Goal: Task Accomplishment & Management: Use online tool/utility

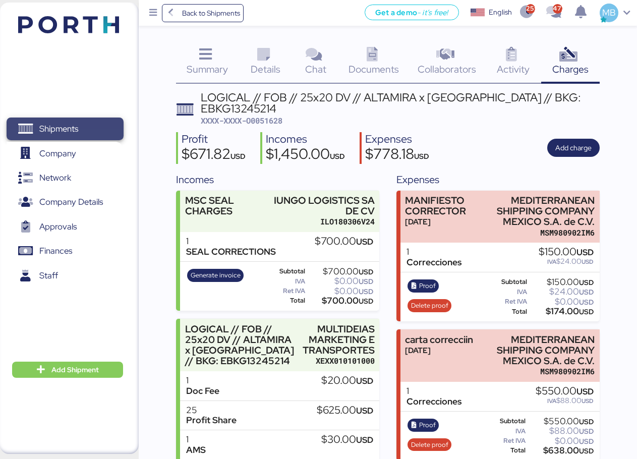
click at [67, 126] on span "Shipments" at bounding box center [58, 129] width 39 height 15
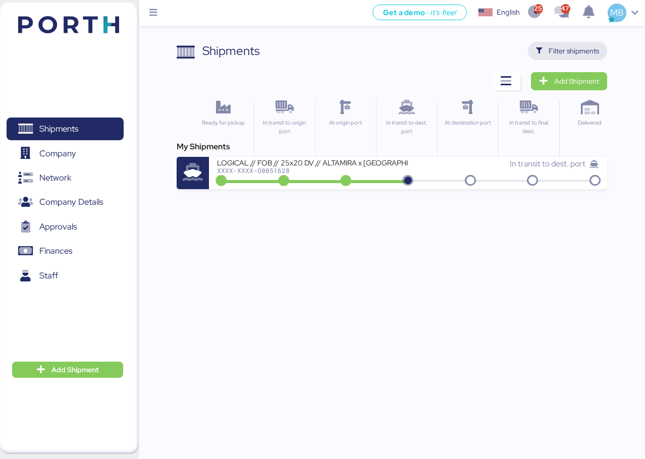
click at [581, 47] on span "Filter shipments" at bounding box center [573, 51] width 50 height 12
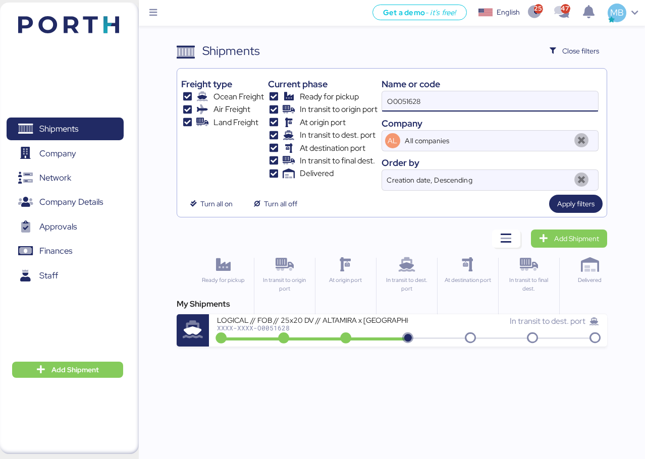
drag, startPoint x: 461, startPoint y: 102, endPoint x: 335, endPoint y: 102, distance: 126.1
click at [335, 102] on div "Freight type Ocean Freight Air Freight Land Freight Current phase Ready for pic…" at bounding box center [391, 132] width 421 height 118
paste input "O0052017"
type input "O0052017"
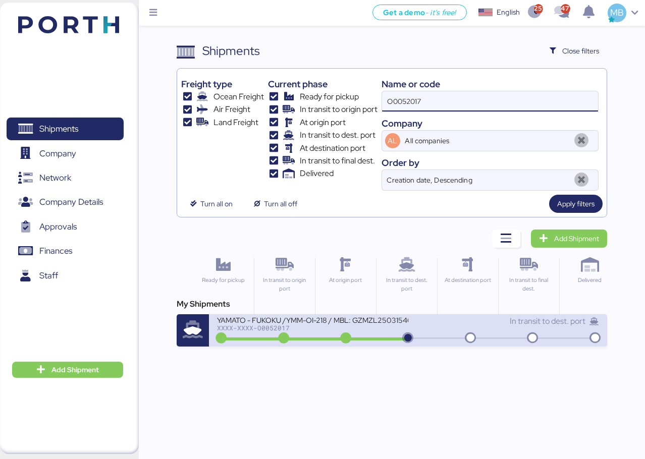
click at [376, 322] on div "YAMATO - FUKOKU /YMM-OI-218 / MBL: GZMZL25031546 / HBL: YILGZS0015936 / LCL" at bounding box center [312, 319] width 191 height 9
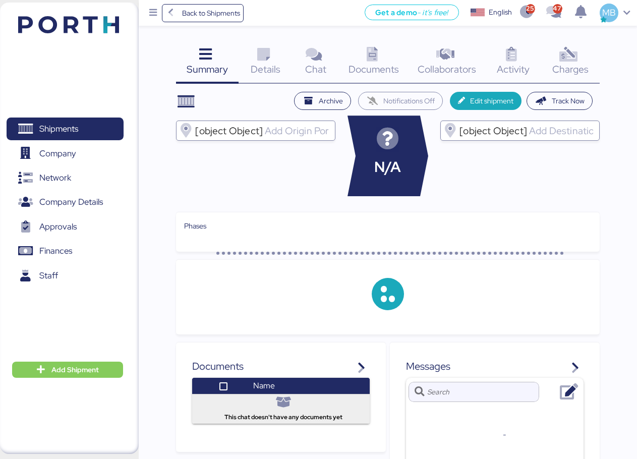
click at [580, 59] on div "Charges 0" at bounding box center [570, 63] width 59 height 42
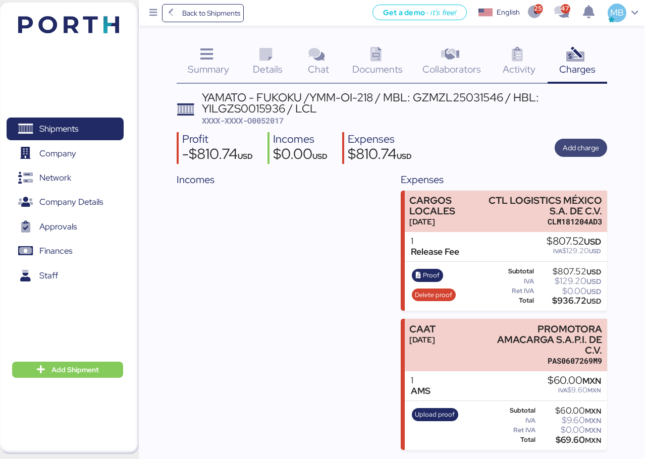
click at [601, 146] on span "Add charge" at bounding box center [580, 148] width 52 height 18
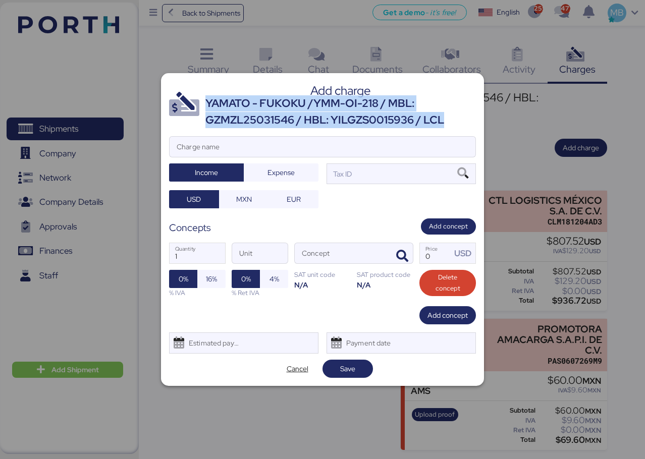
drag, startPoint x: 440, startPoint y: 123, endPoint x: 206, endPoint y: 99, distance: 235.3
click at [206, 99] on div "YAMATO - FUKOKU /YMM-OI-218 / MBL: GZMZL25031546 / HBL: YILGZS0015936 / LCL" at bounding box center [340, 111] width 270 height 33
copy div "YAMATO - FUKOKU /YMM-OI-218 / MBL: GZMZL25031546 / HBL: YILGZS0015936 / LCL"
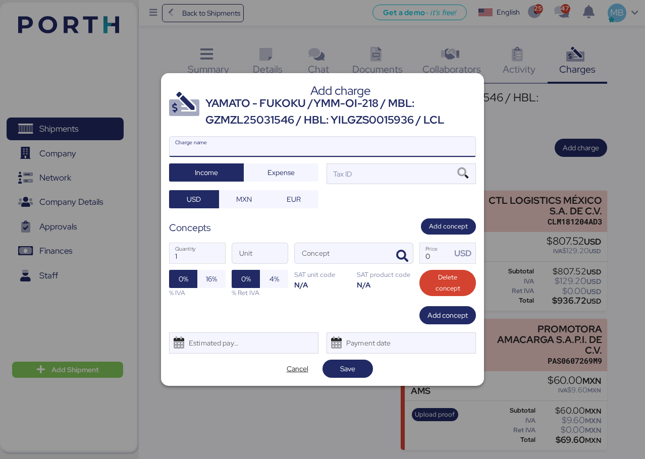
click at [255, 147] on input "Charge name" at bounding box center [322, 147] width 306 height 20
paste input "YAMATO - FUKOKU /YMM-OI-218 / MBL: GZMZL25031546 / HBL: YILGZS0015936 / LCL"
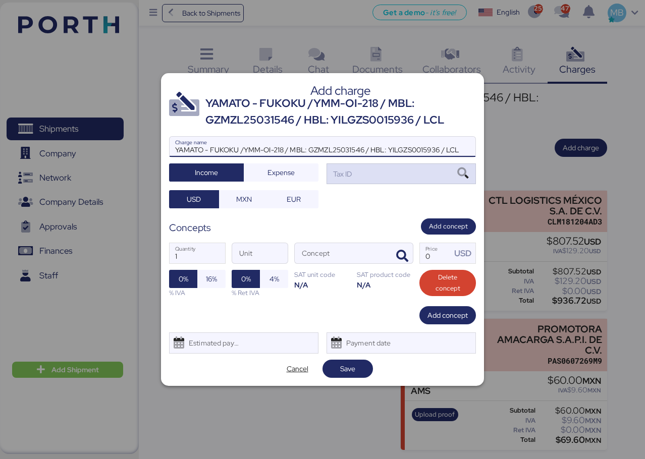
type input "YAMATO - FUKOKU /YMM-OI-218 / MBL: GZMZL25031546 / HBL: YILGZS0015936 / LCL"
click at [383, 174] on div "Tax ID" at bounding box center [400, 173] width 149 height 20
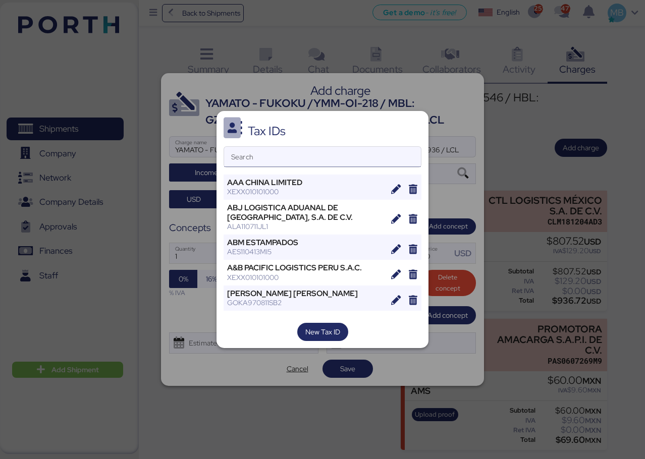
click at [308, 157] on input "Search" at bounding box center [322, 157] width 197 height 20
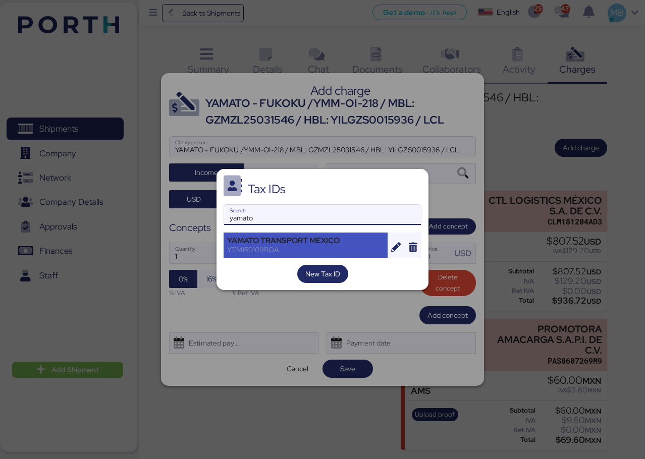
type input "yamato"
click at [354, 244] on div "YAMATO TRANSPORT MEXICO" at bounding box center [305, 240] width 157 height 9
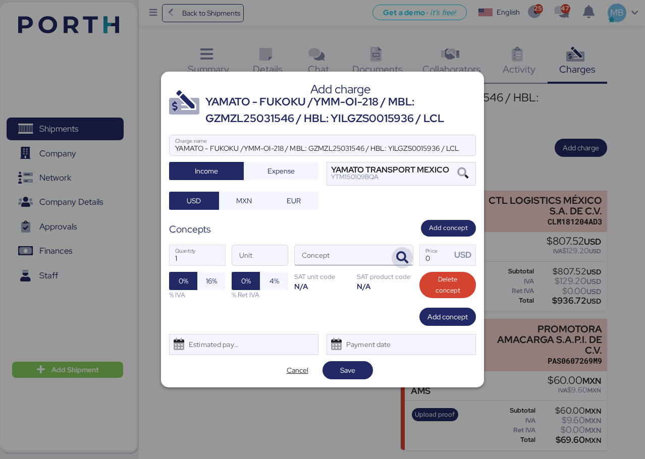
click at [398, 256] on icon "button" at bounding box center [402, 258] width 12 height 12
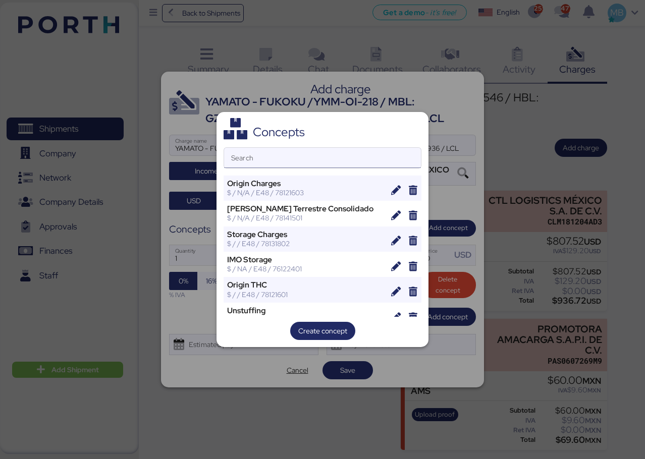
click at [321, 151] on input "Search" at bounding box center [322, 158] width 197 height 20
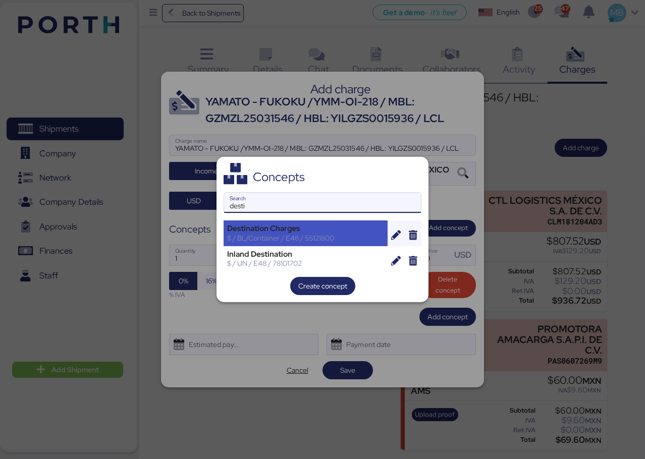
type input "desti"
click at [321, 232] on div "Destination Charges" at bounding box center [305, 228] width 157 height 9
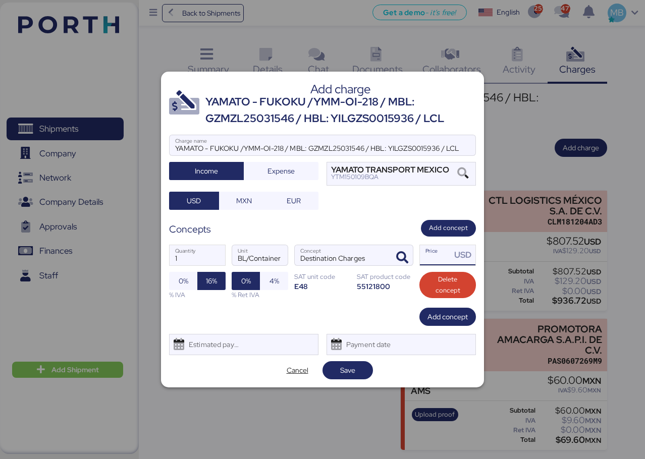
click at [437, 257] on input "Price USD" at bounding box center [435, 255] width 31 height 20
type input "837.52"
click at [448, 313] on span "Add concept" at bounding box center [447, 317] width 40 height 12
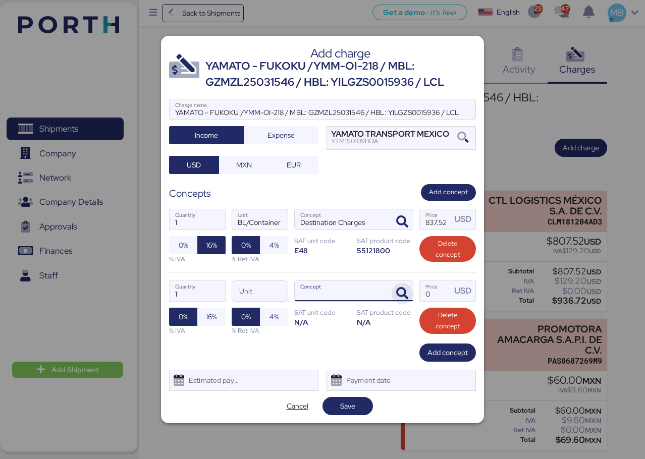
click at [402, 295] on icon "button" at bounding box center [402, 294] width 12 height 12
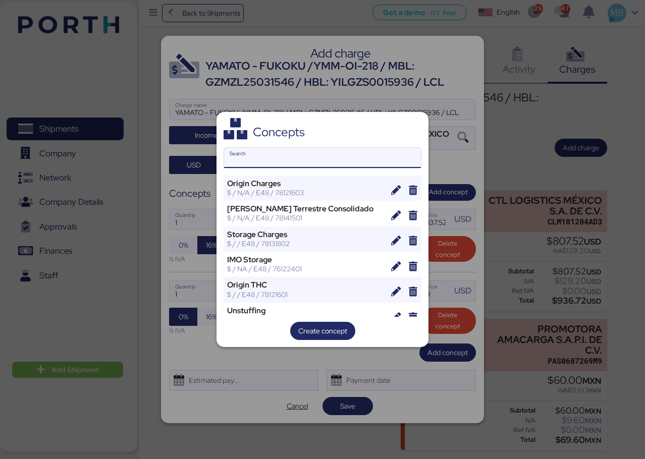
click at [301, 166] on input "Search" at bounding box center [322, 158] width 197 height 20
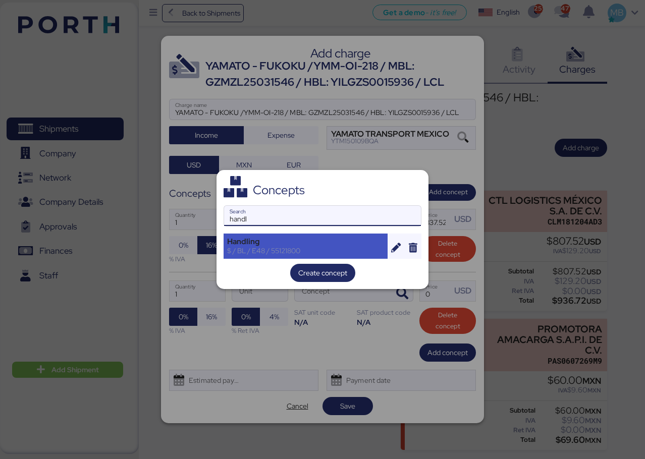
type input "handl"
click at [289, 243] on div "Handling" at bounding box center [305, 241] width 157 height 9
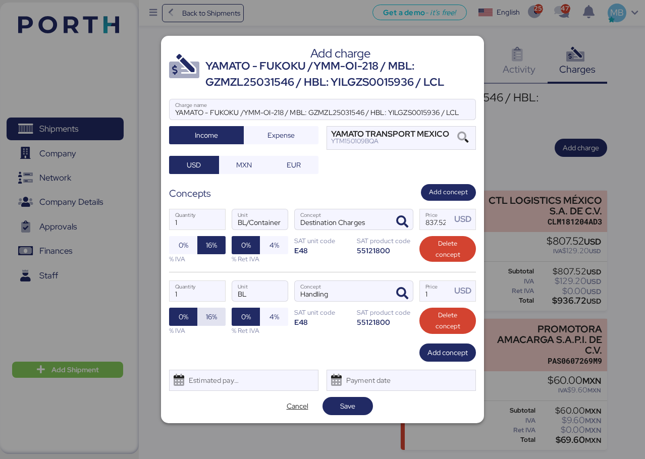
click at [216, 315] on span "16%" at bounding box center [211, 317] width 11 height 12
drag, startPoint x: 432, startPoint y: 289, endPoint x: 410, endPoint y: 286, distance: 23.0
click at [410, 286] on div "1 Quantity BL Unit Handling Concept 1 Price USD 0% 16% % IVA 0% 4% % Ret IVA SA…" at bounding box center [322, 308] width 307 height 72
type input "36"
click at [445, 360] on span "Add concept" at bounding box center [447, 353] width 56 height 18
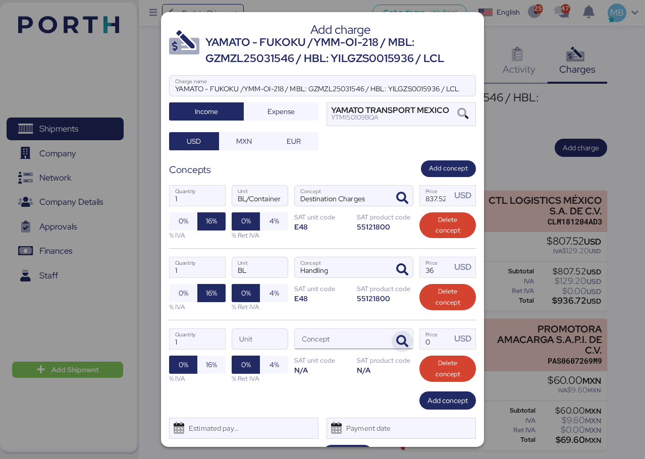
click at [399, 338] on icon "button" at bounding box center [402, 341] width 12 height 12
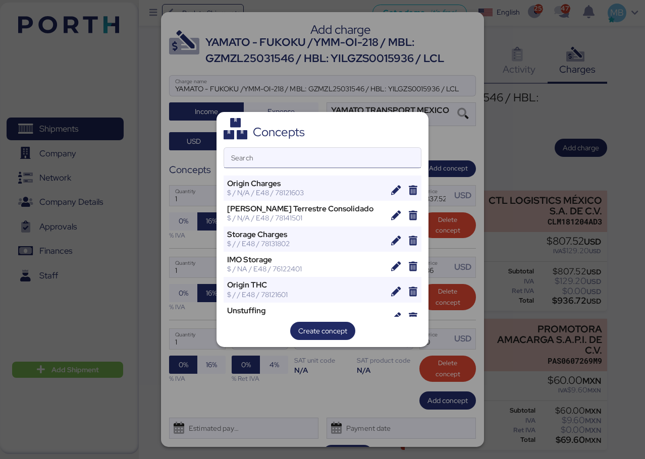
click at [278, 156] on input "Search" at bounding box center [322, 158] width 197 height 20
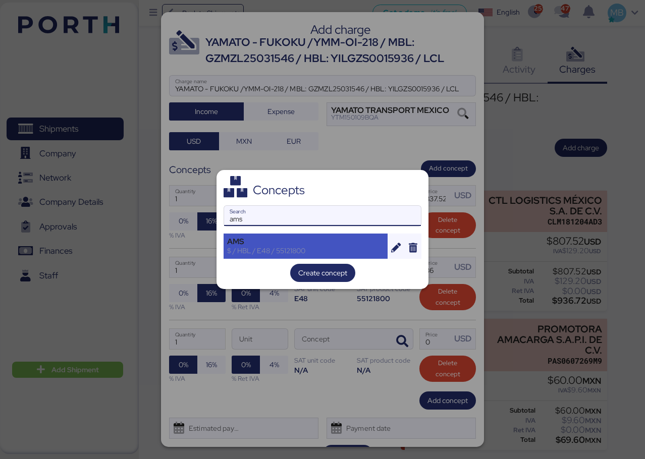
type input "ams"
click at [282, 242] on div "AMS" at bounding box center [305, 241] width 157 height 9
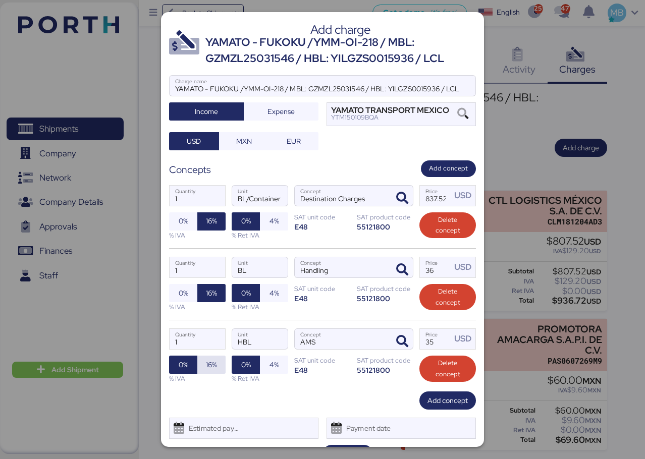
click at [212, 360] on span "16%" at bounding box center [211, 365] width 11 height 12
drag, startPoint x: 437, startPoint y: 342, endPoint x: 392, endPoint y: 335, distance: 45.9
click at [392, 335] on div "1 Quantity HBL Unit AMS Concept 35 Price USD 0% 16% % IVA 0% 4% % Ret IVA SAT u…" at bounding box center [322, 356] width 307 height 72
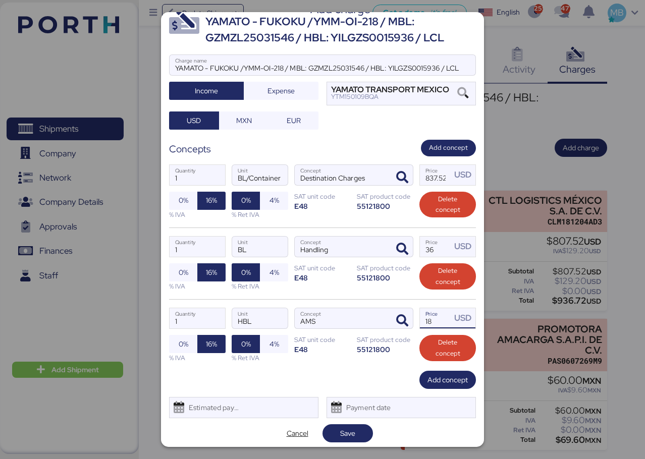
scroll to position [24, 0]
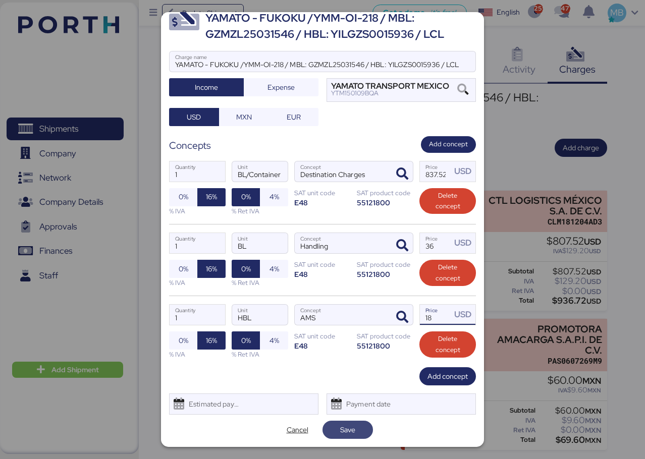
type input "18"
click at [352, 424] on span "Save" at bounding box center [347, 430] width 34 height 14
